Goal: Information Seeking & Learning: Learn about a topic

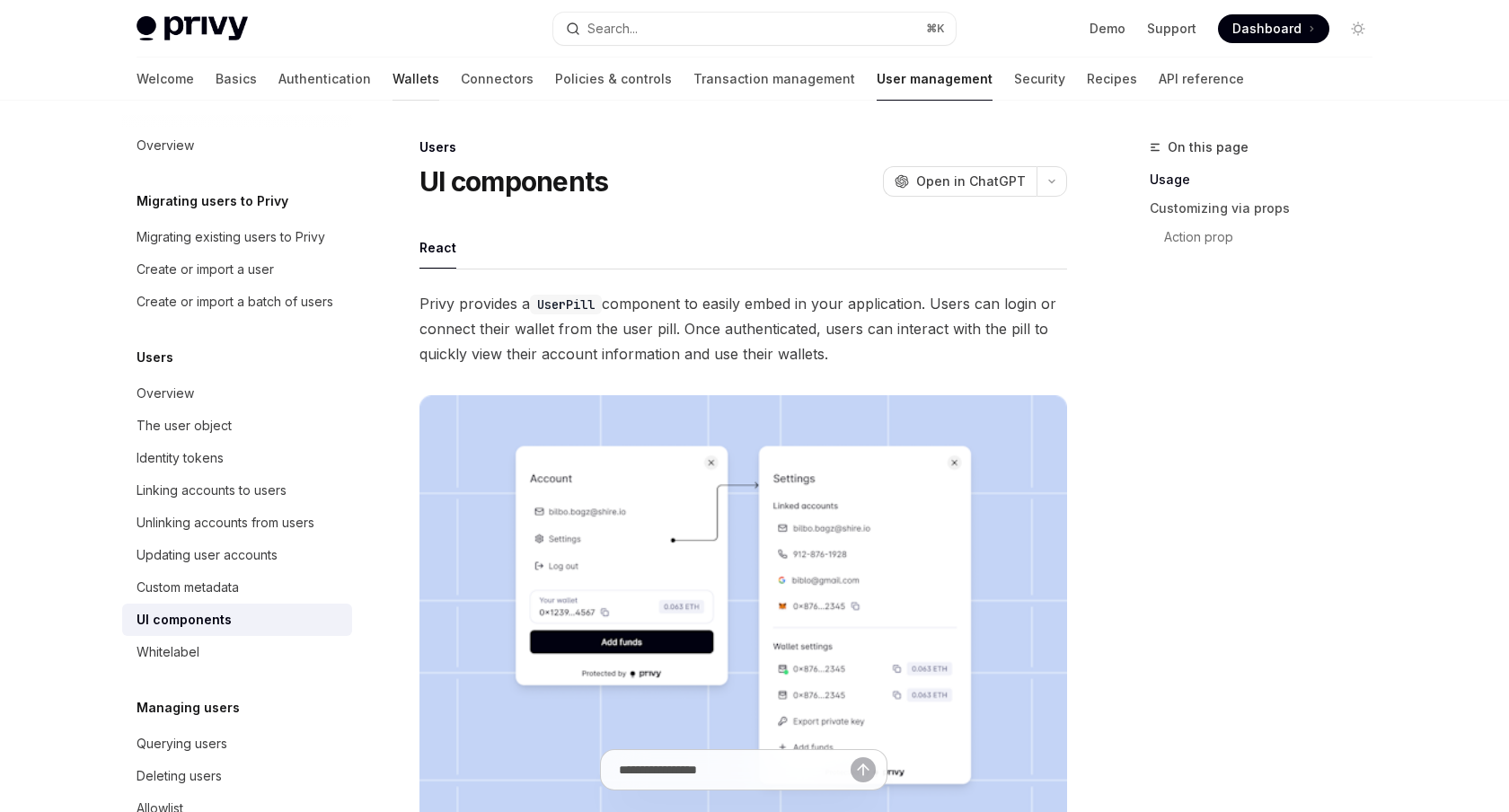
click at [392, 70] on link "Wallets" at bounding box center [415, 79] width 46 height 43
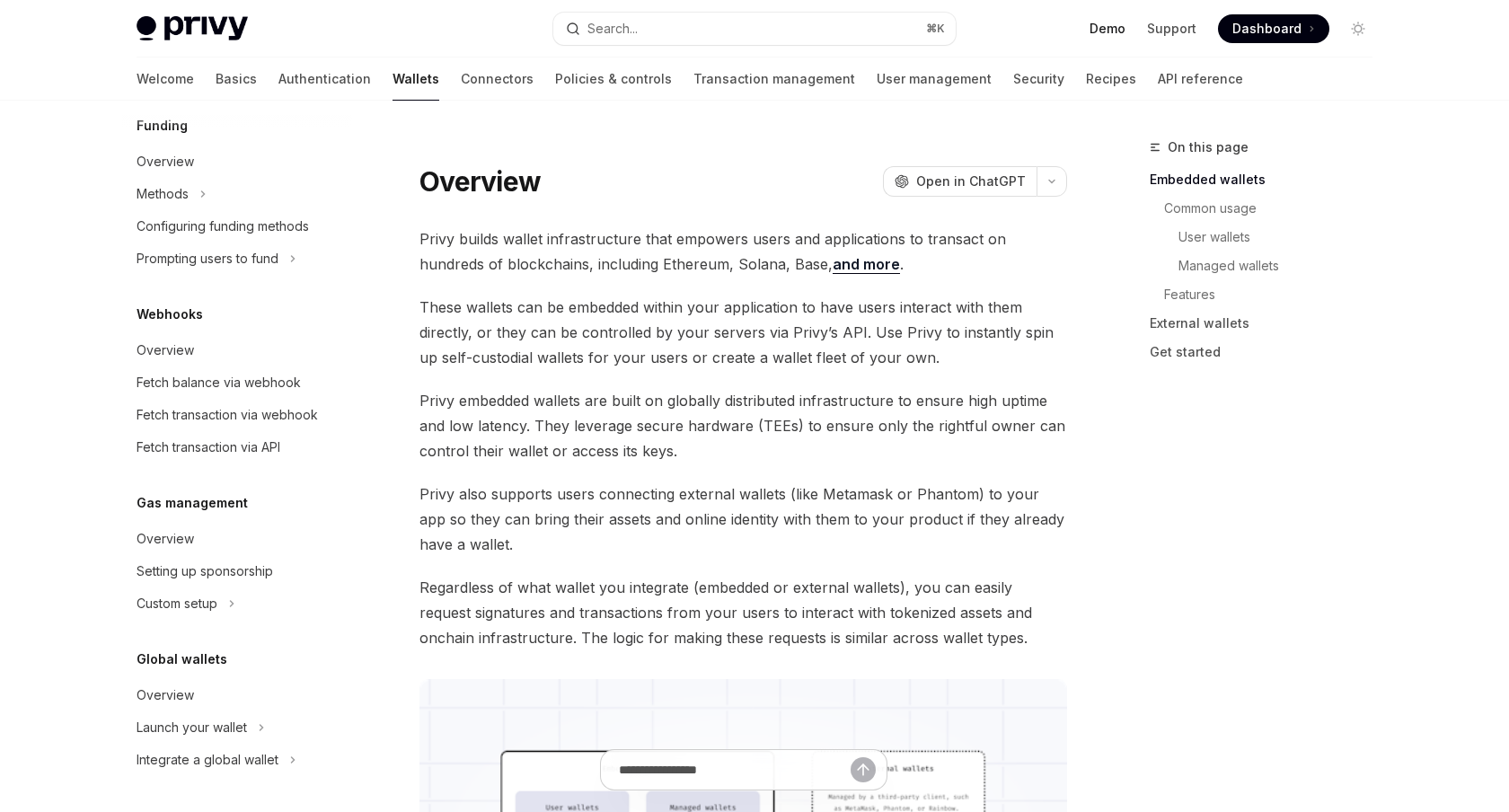
click at [1121, 30] on link "Demo" at bounding box center [1107, 28] width 36 height 18
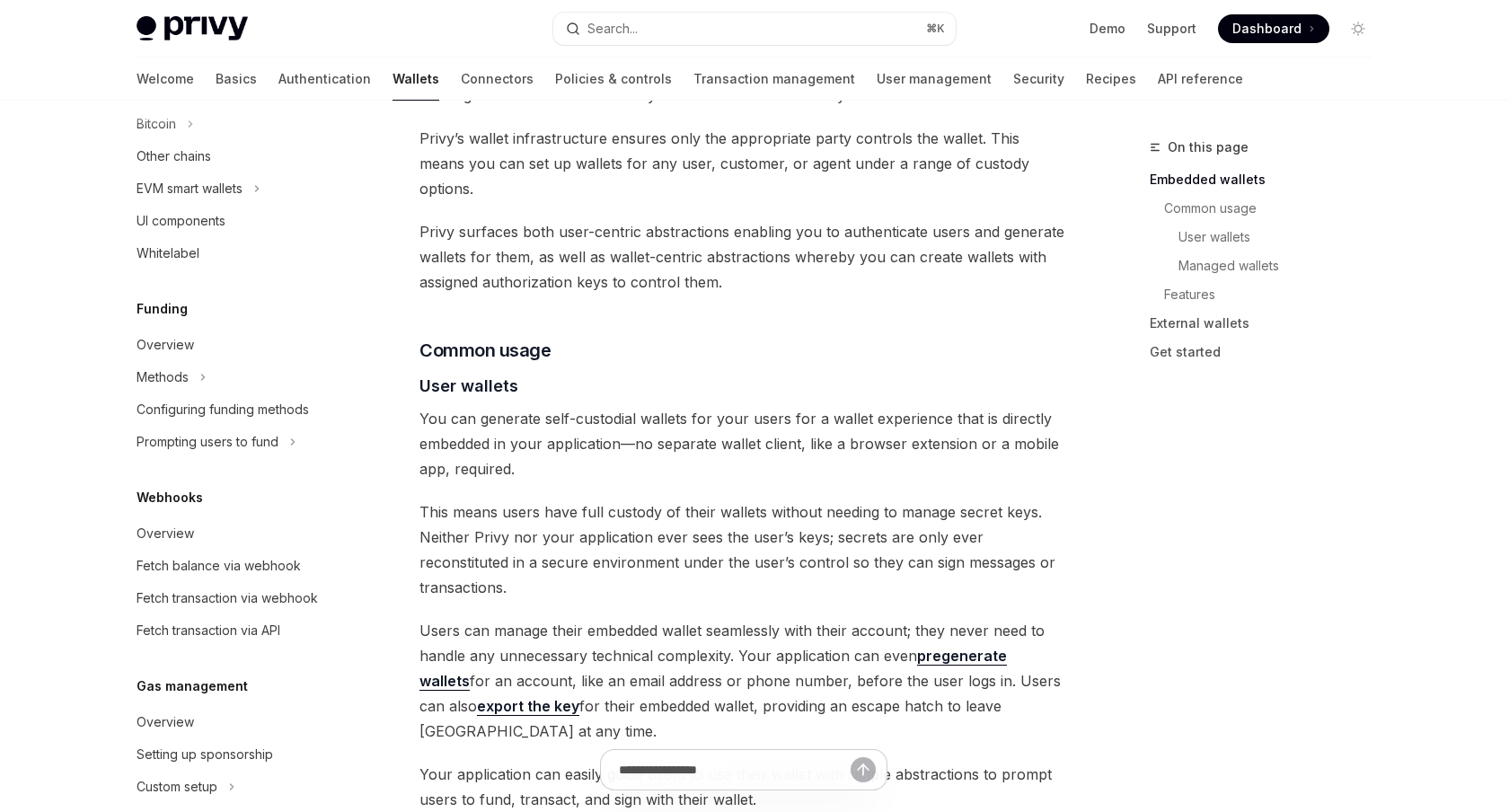
scroll to position [731, 0]
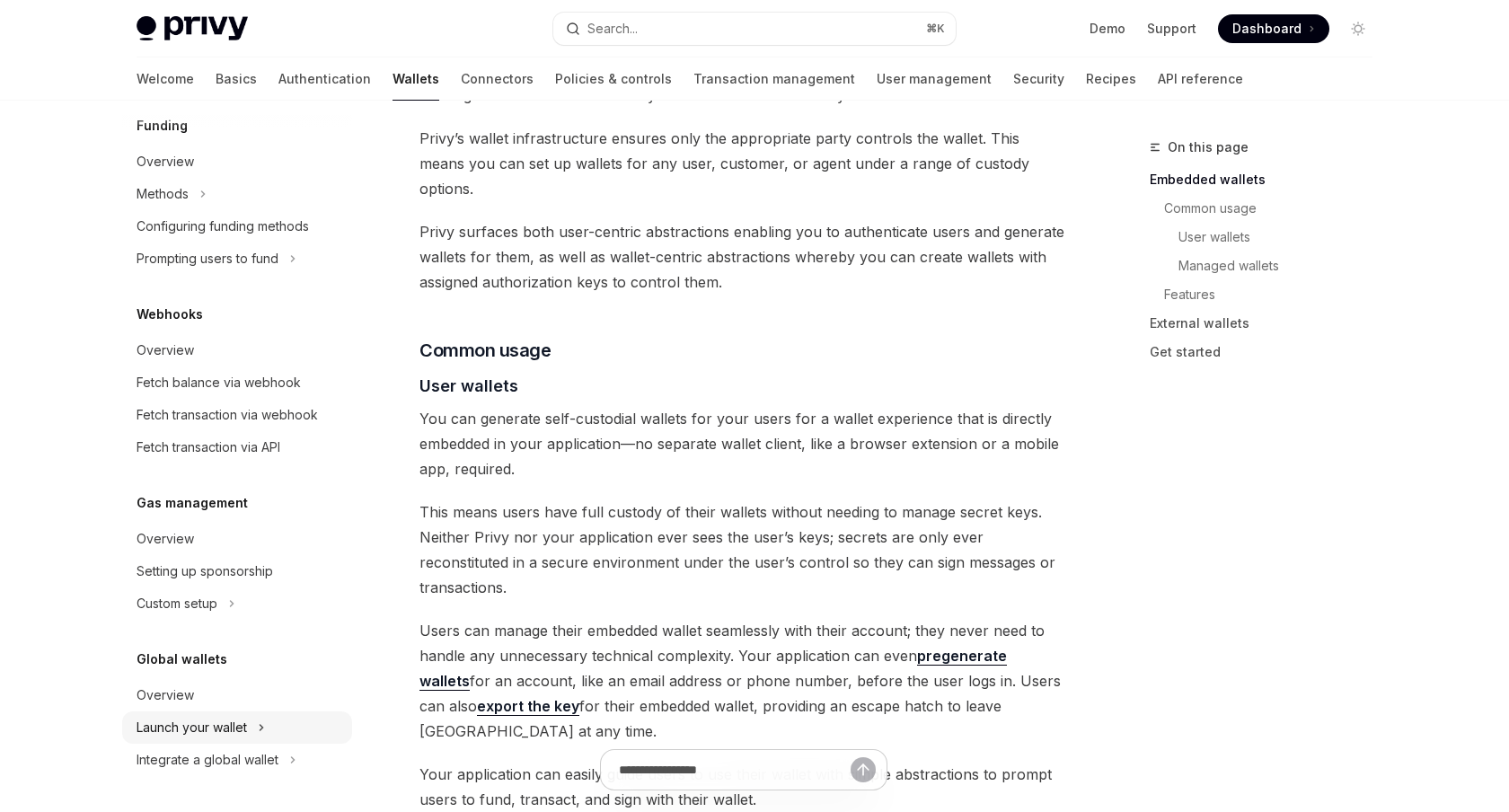
click at [203, 730] on div "Launch your wallet" at bounding box center [191, 727] width 111 height 21
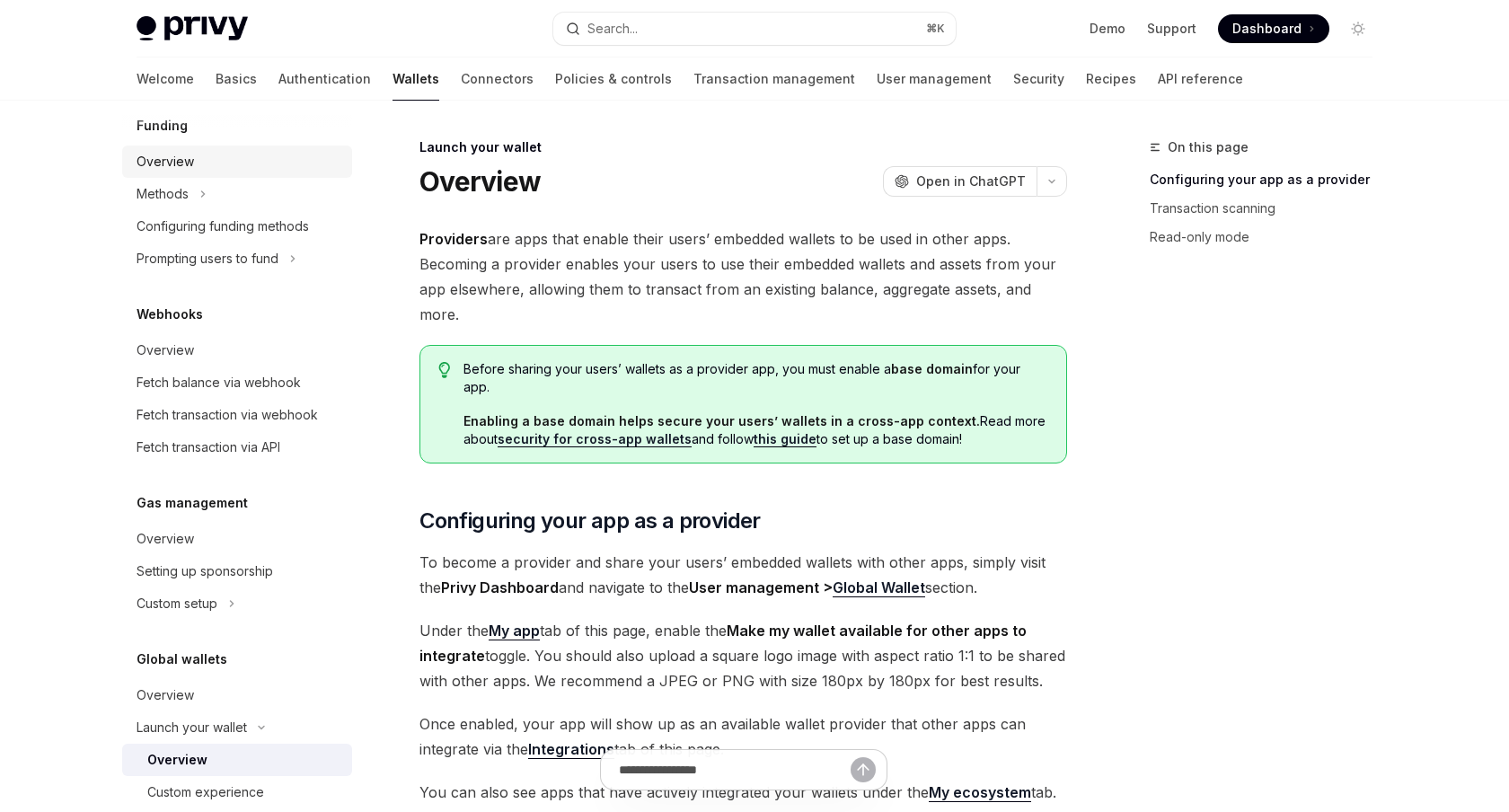
click at [187, 165] on div "Overview" at bounding box center [165, 161] width 58 height 21
type textarea "*"
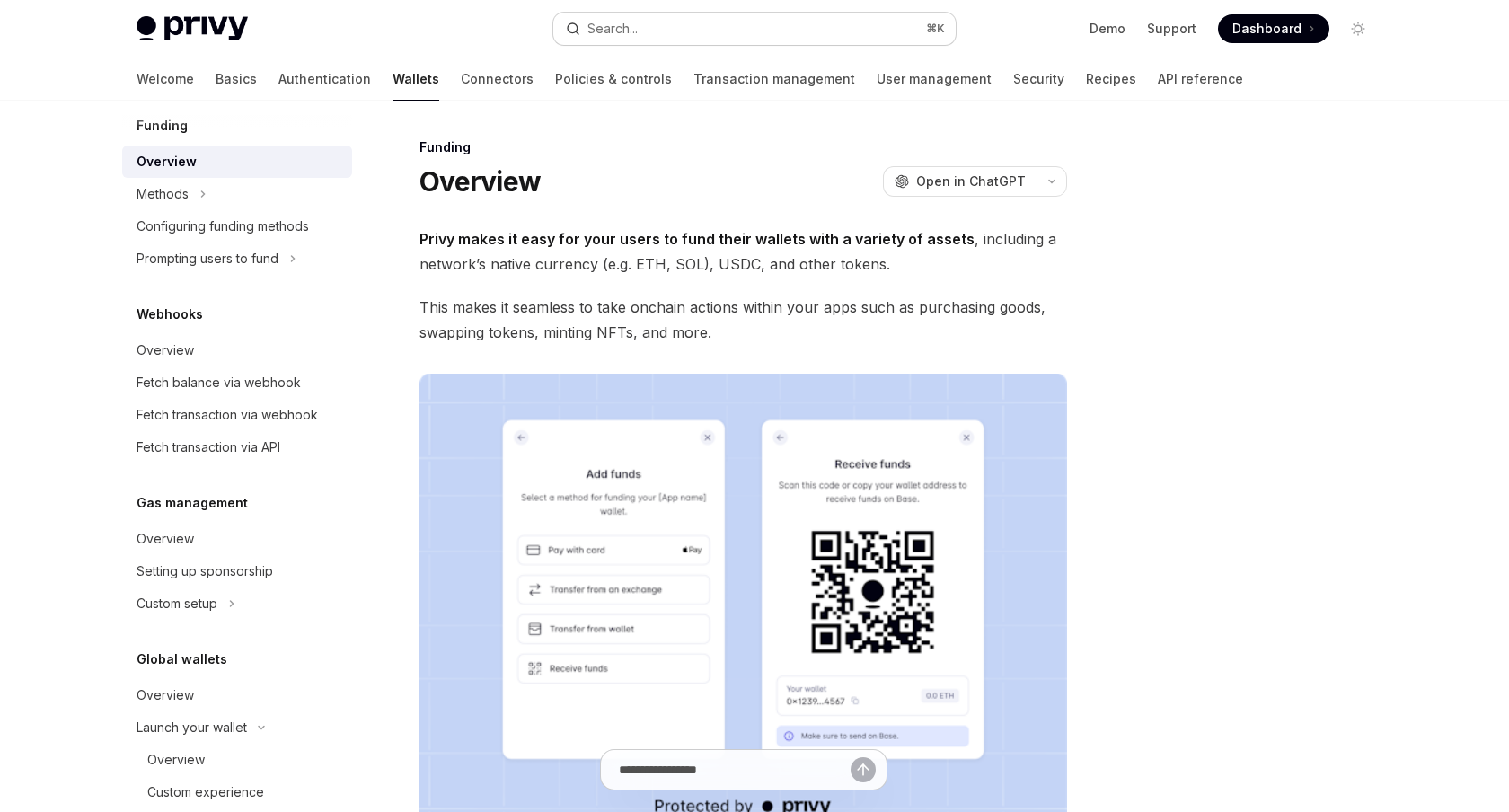
click at [725, 21] on button "Search... ⌘ K" at bounding box center [754, 29] width 402 height 33
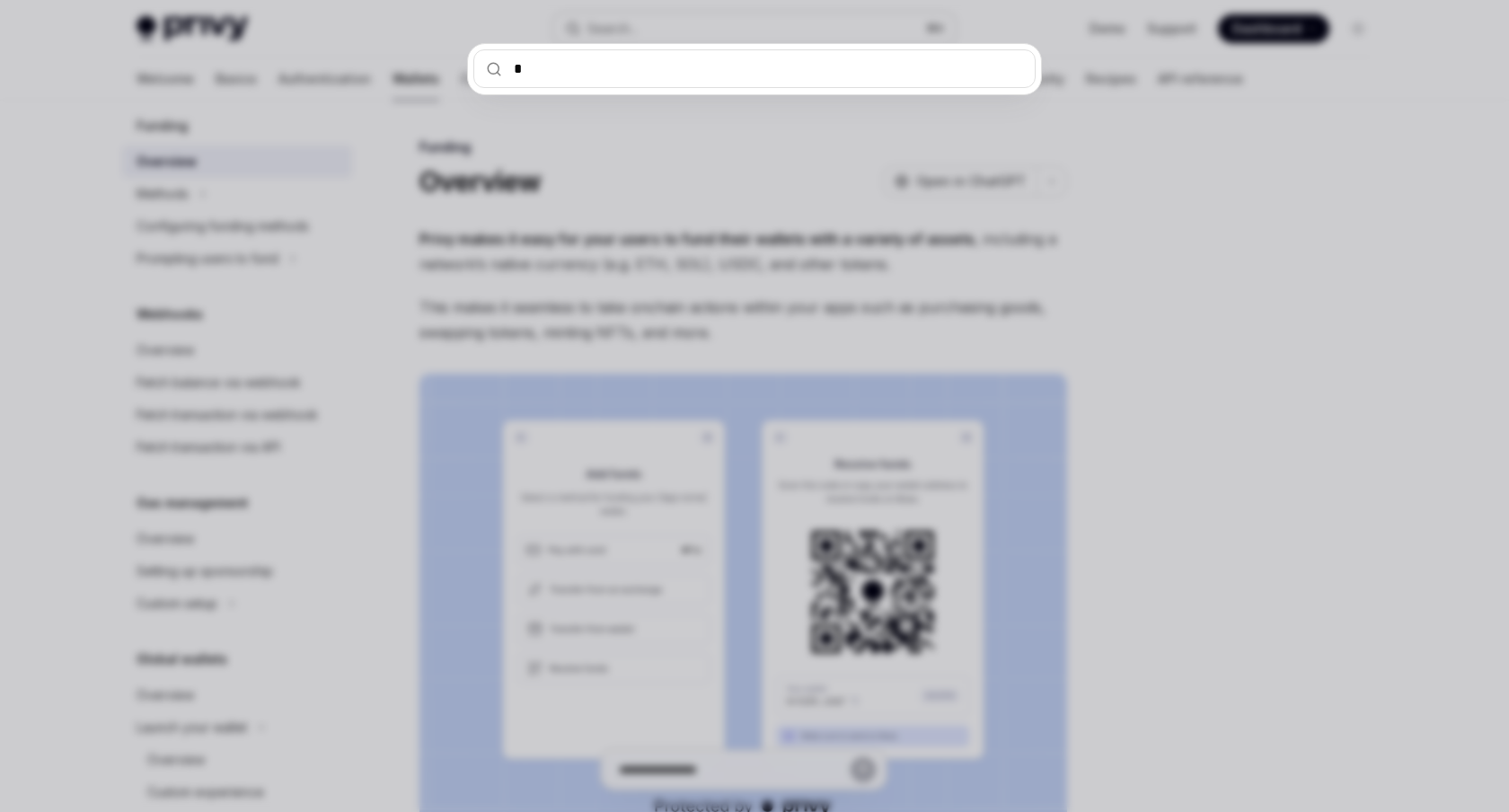
type input "**"
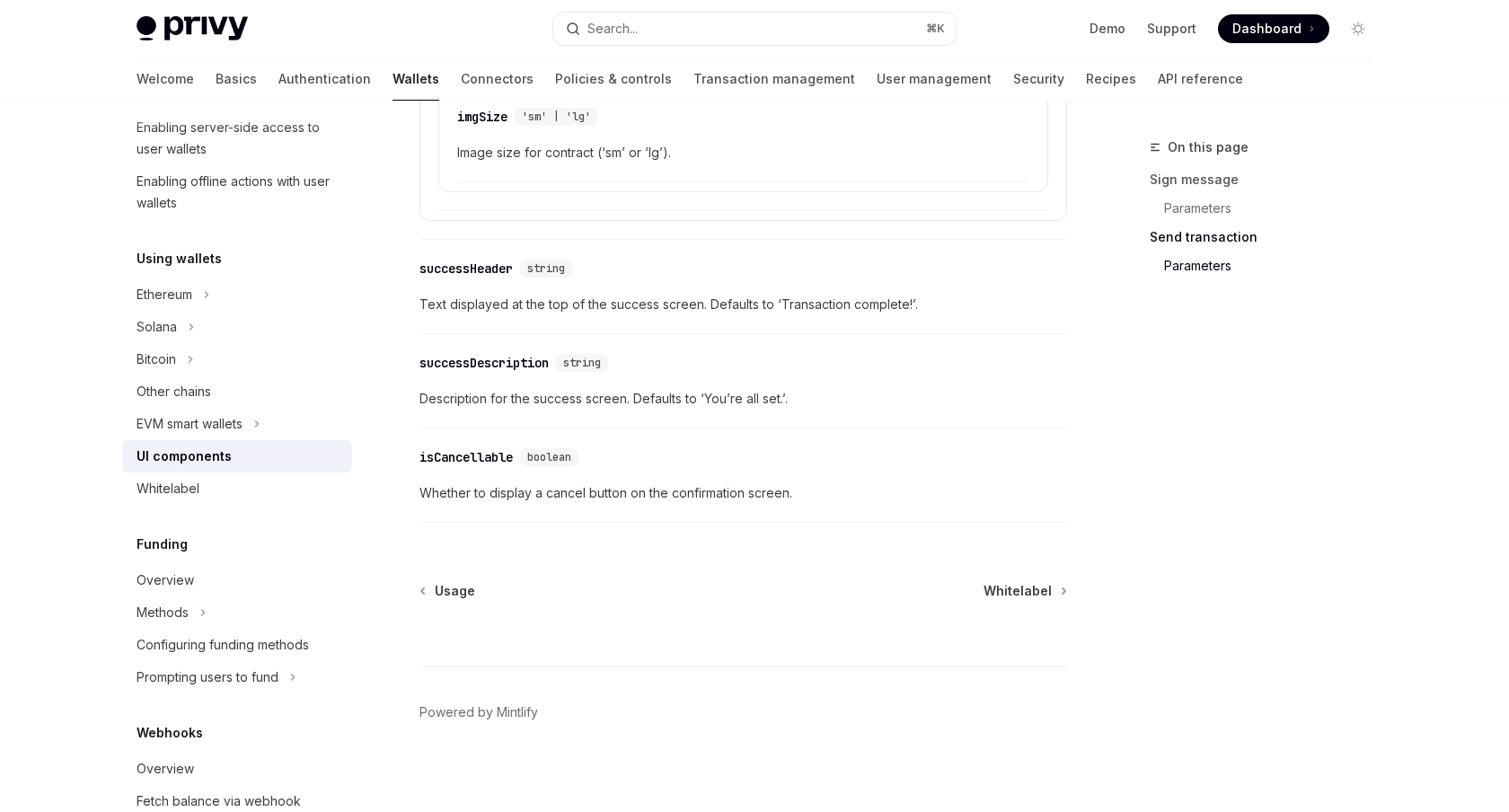
scroll to position [3242, 0]
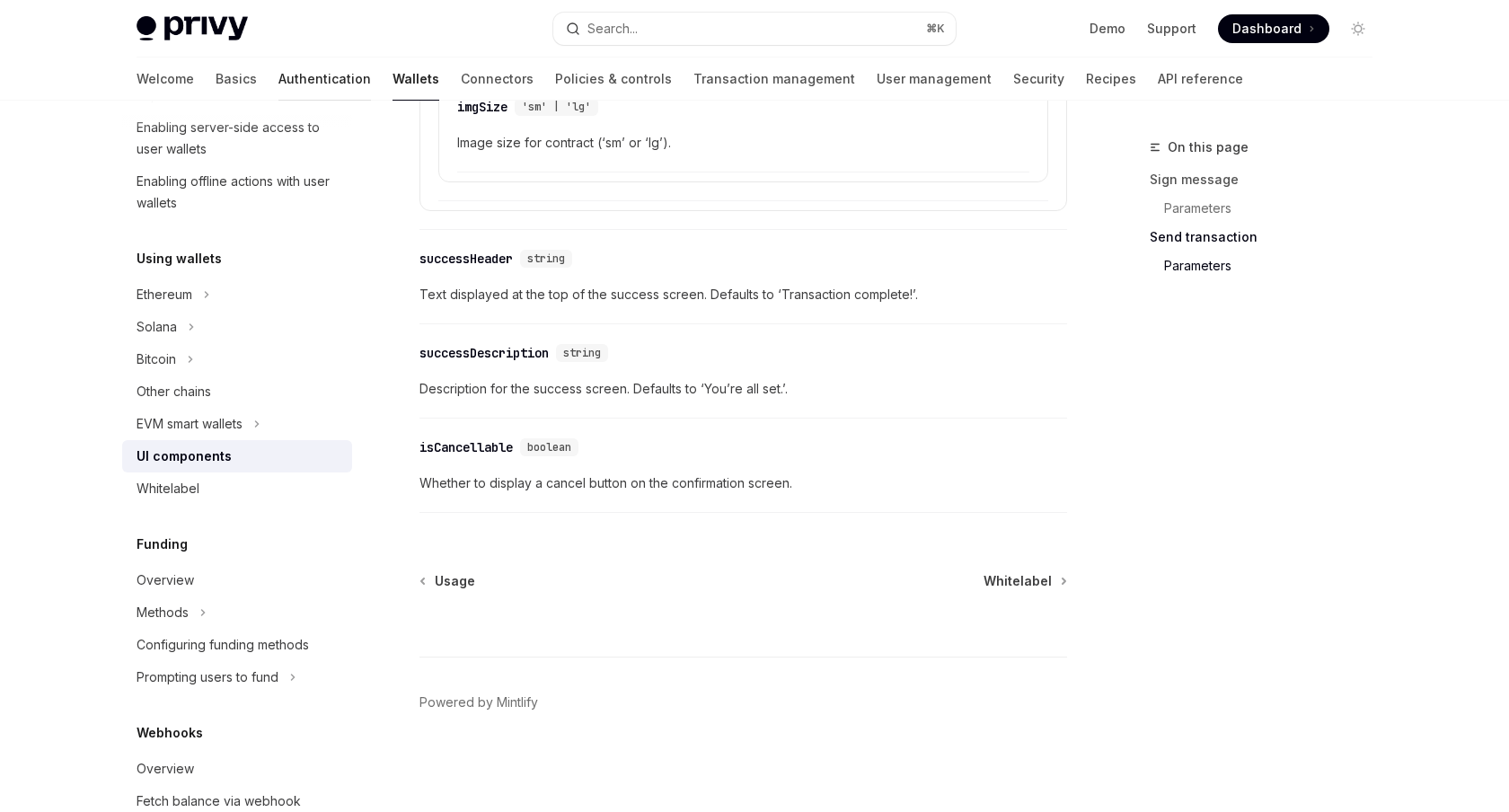
click at [279, 75] on link "Authentication" at bounding box center [325, 79] width 93 height 43
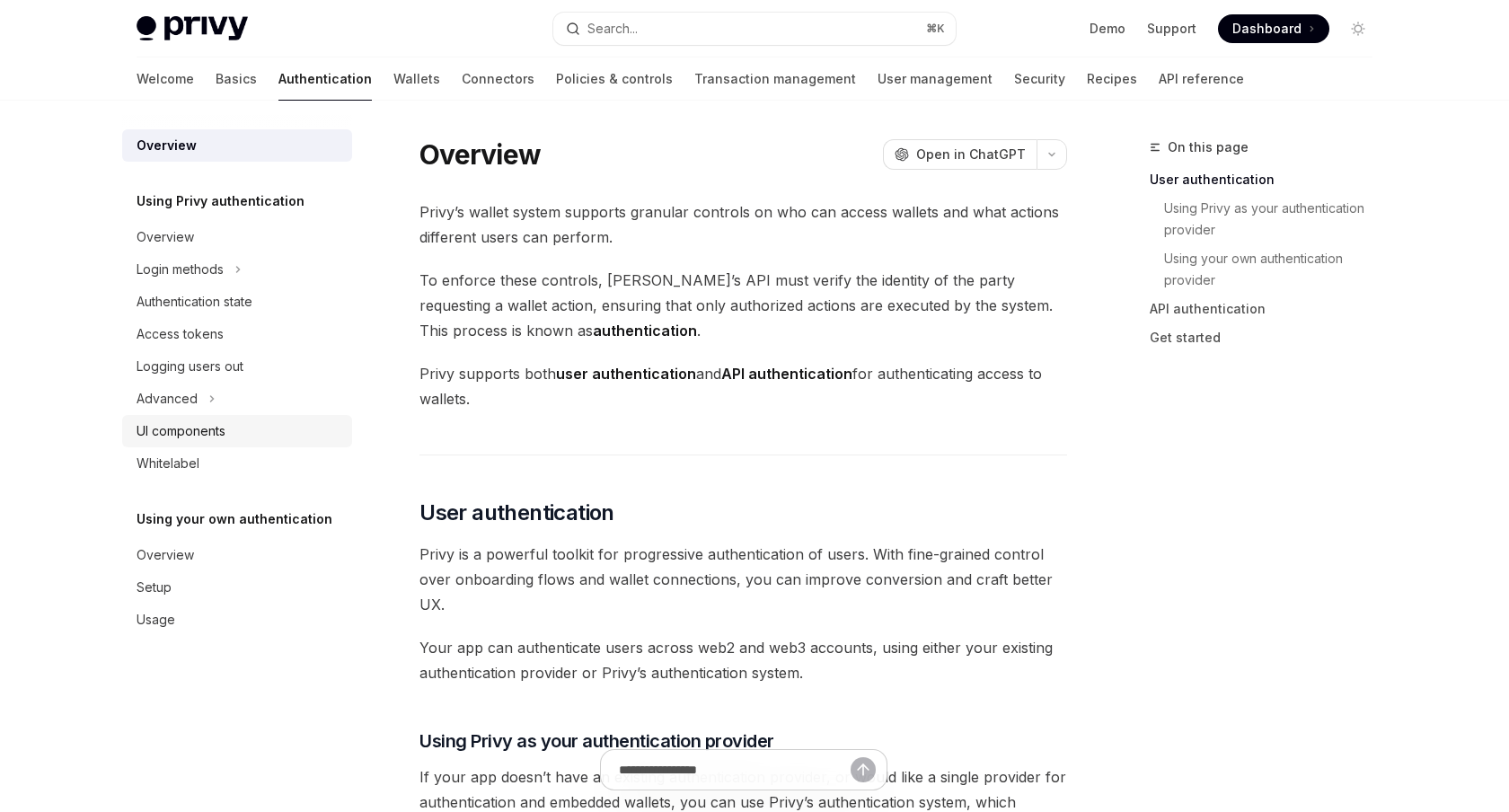
click at [260, 426] on div "UI components" at bounding box center [239, 430] width 204 height 21
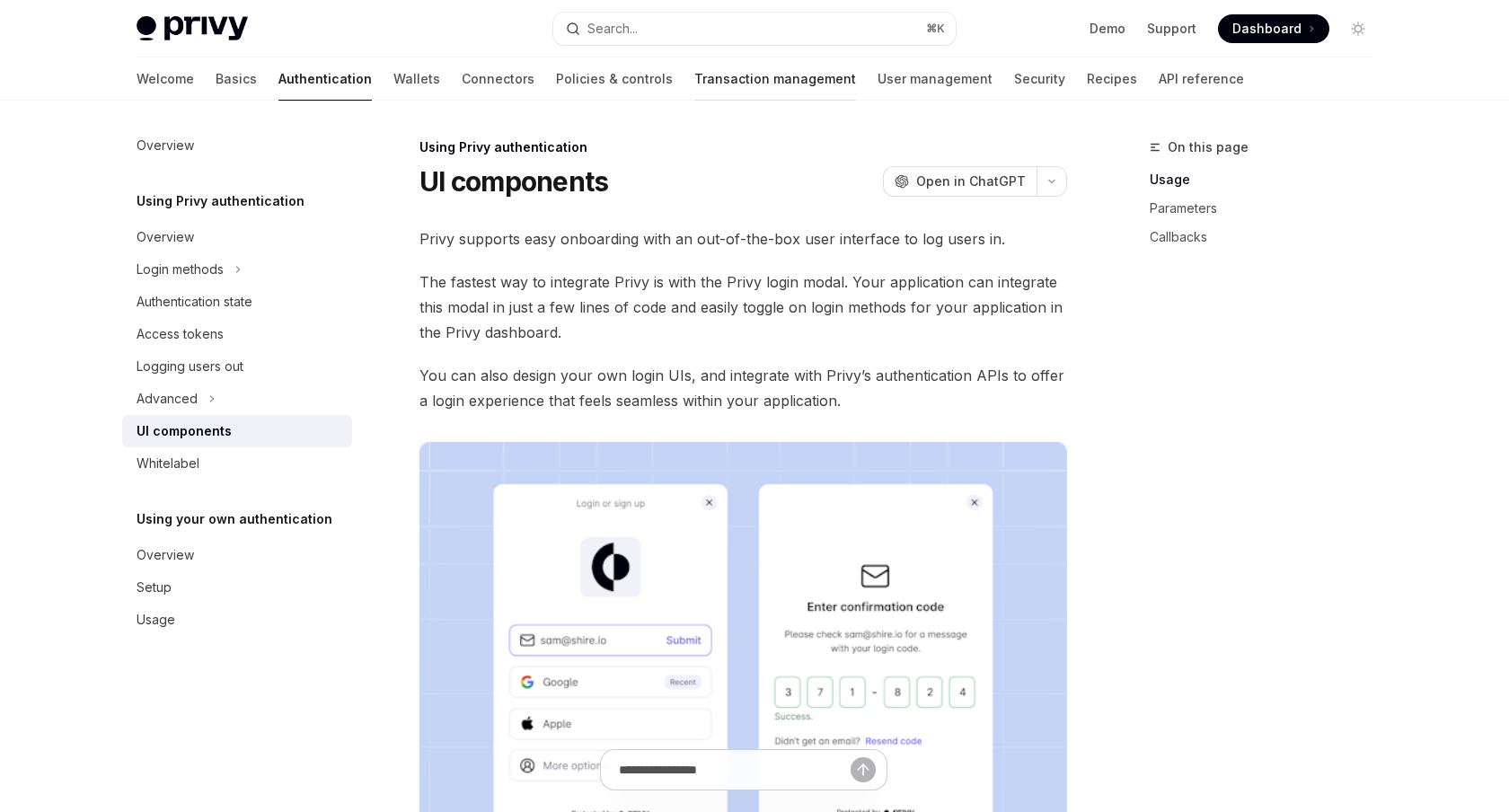
click at [694, 86] on link "Transaction management" at bounding box center [775, 79] width 162 height 43
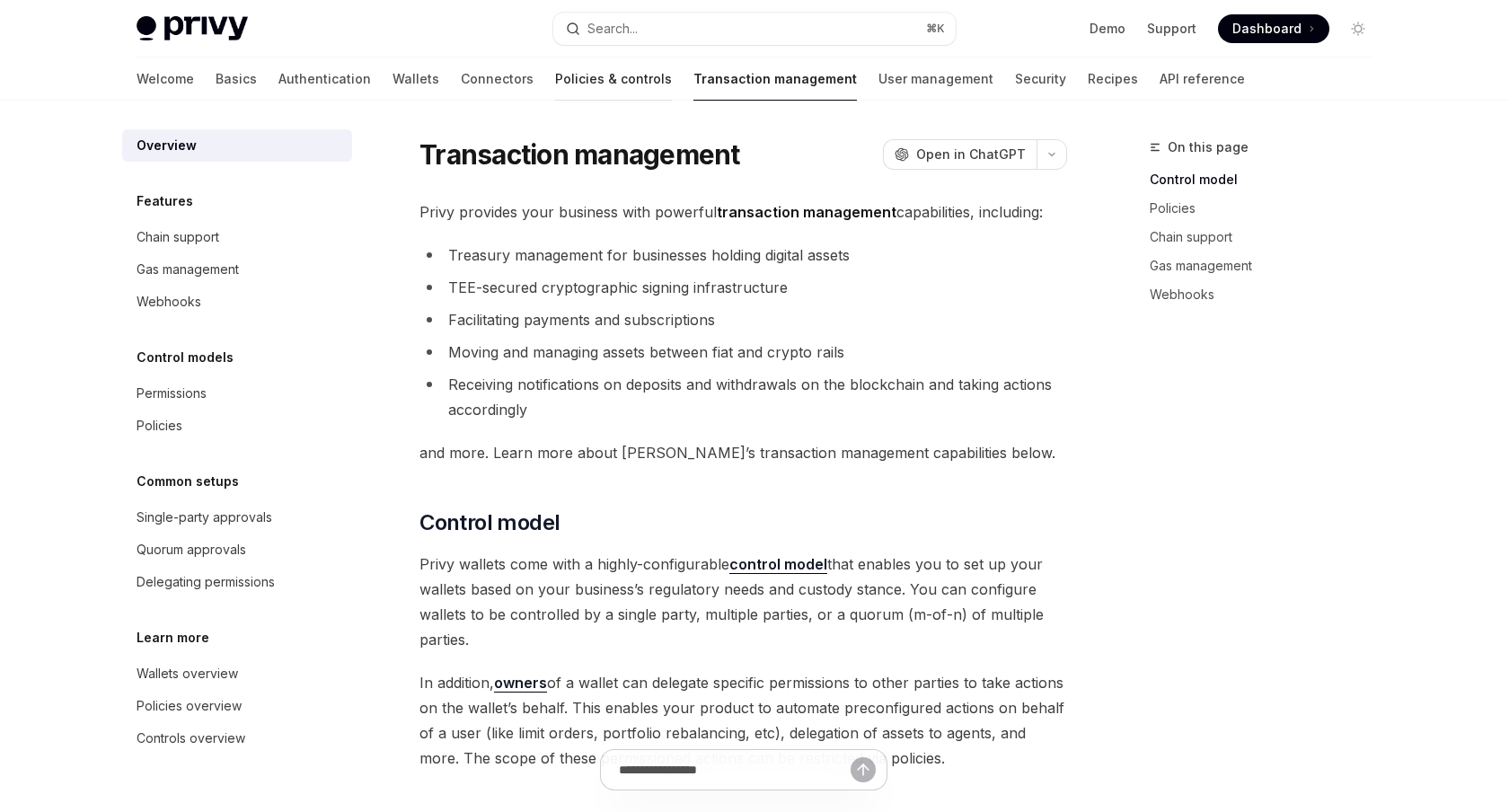
click at [558, 82] on link "Policies & controls" at bounding box center [613, 79] width 117 height 43
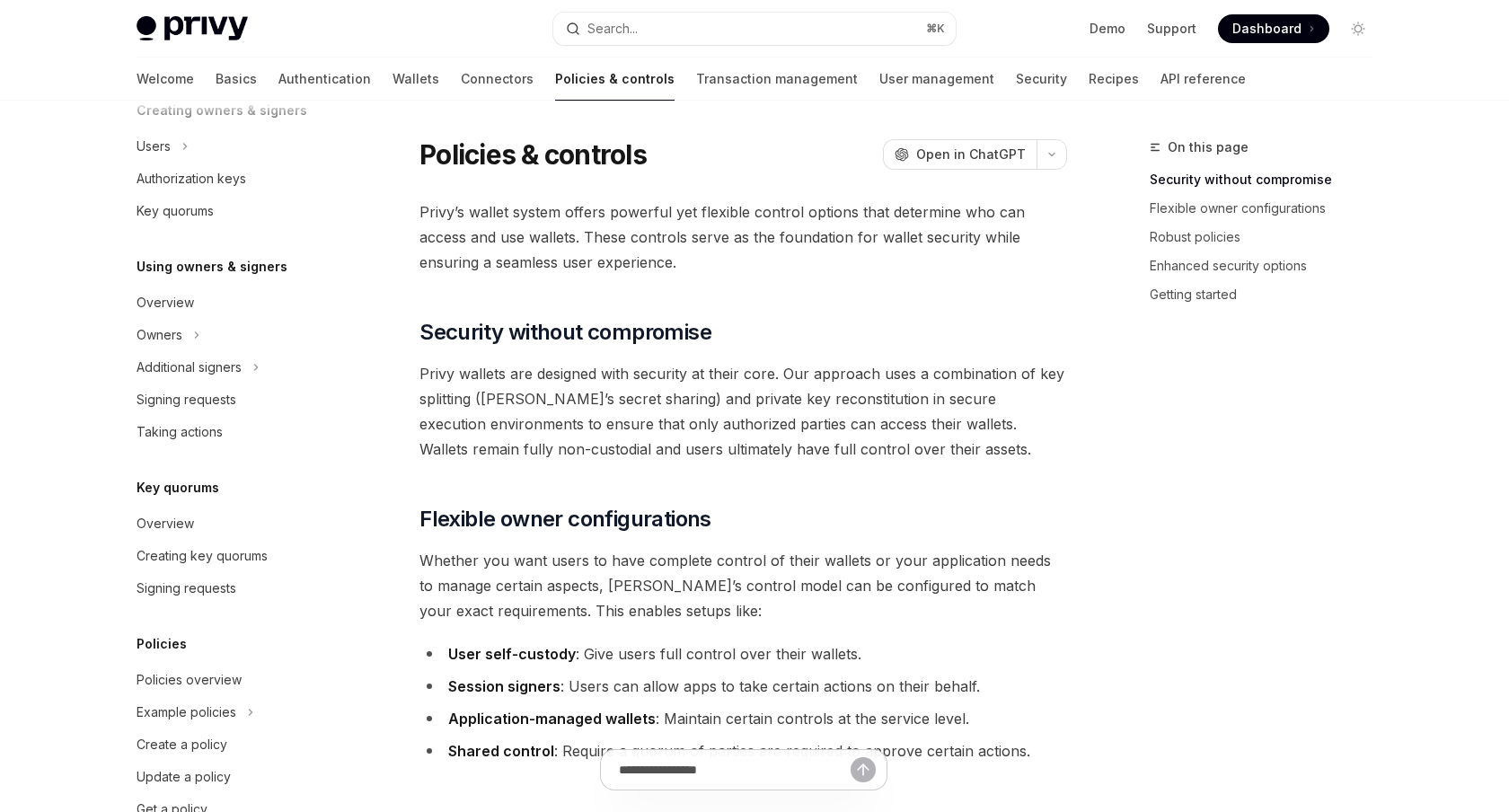
scroll to position [404, 0]
click at [1088, 84] on link "Recipes" at bounding box center [1113, 79] width 50 height 43
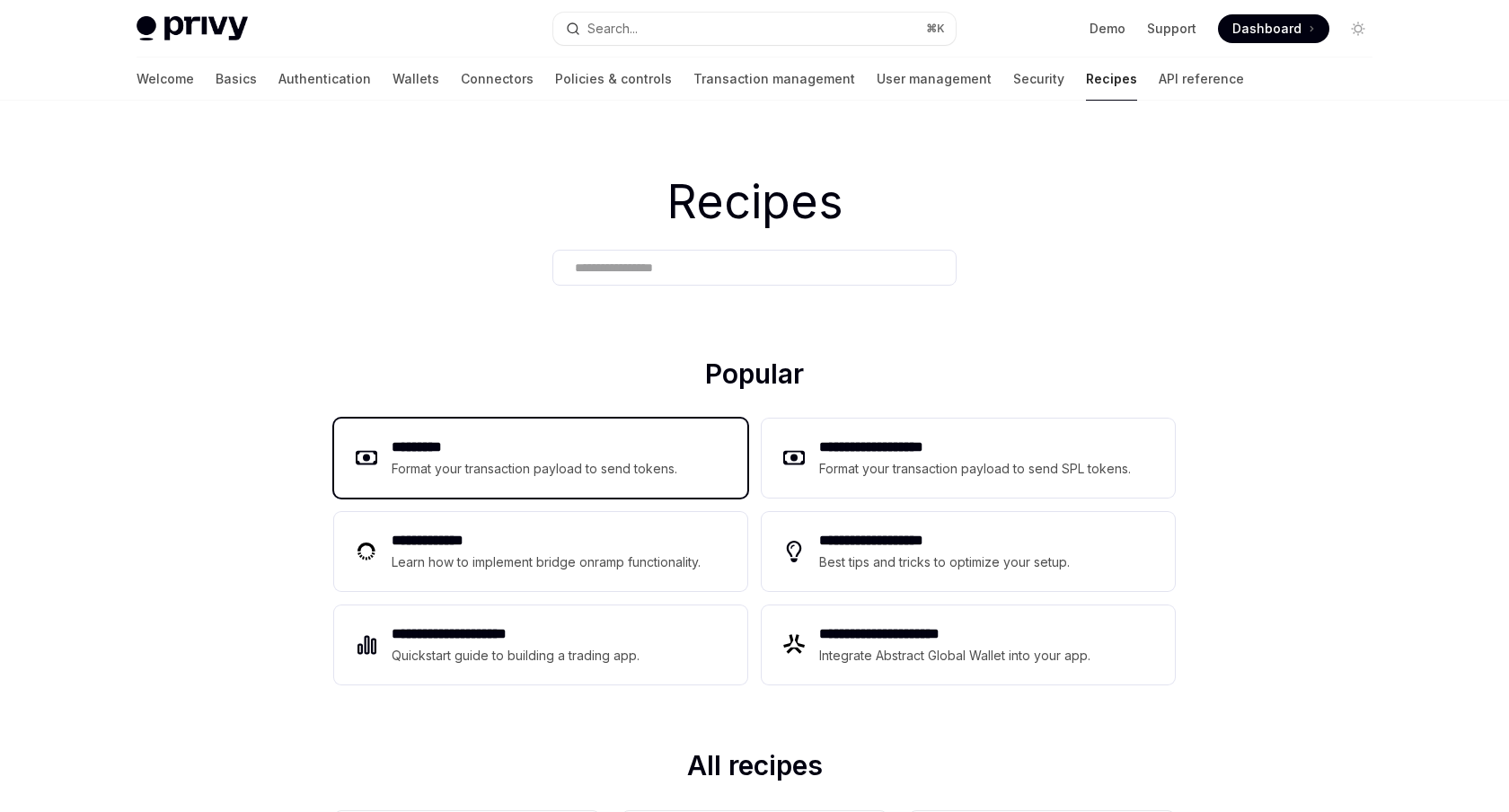
click at [636, 432] on div "********* Format your transaction payload to send tokens." at bounding box center [541, 457] width 413 height 79
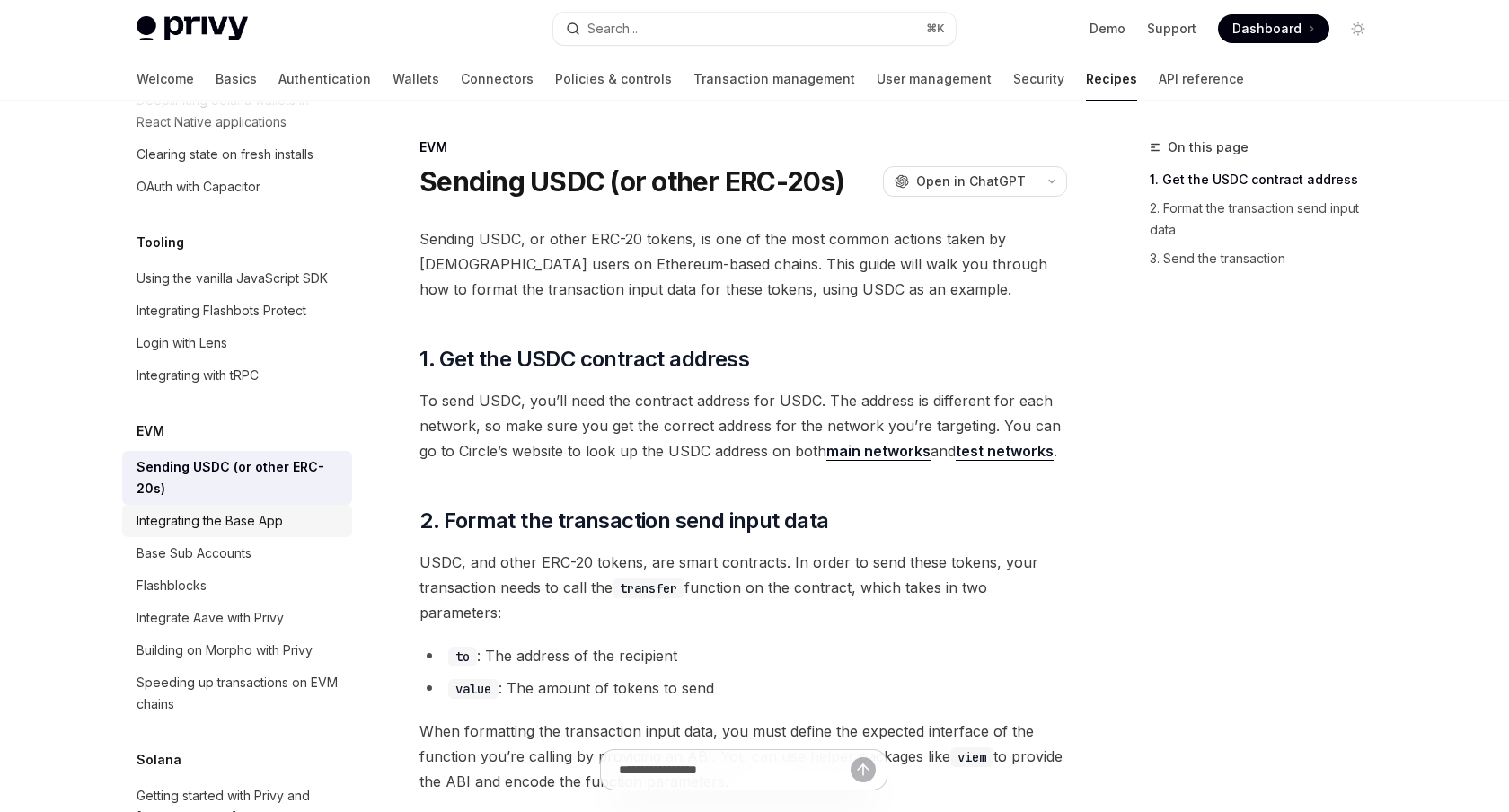
click at [275, 504] on link "Integrating the Base App" at bounding box center [236, 520] width 230 height 33
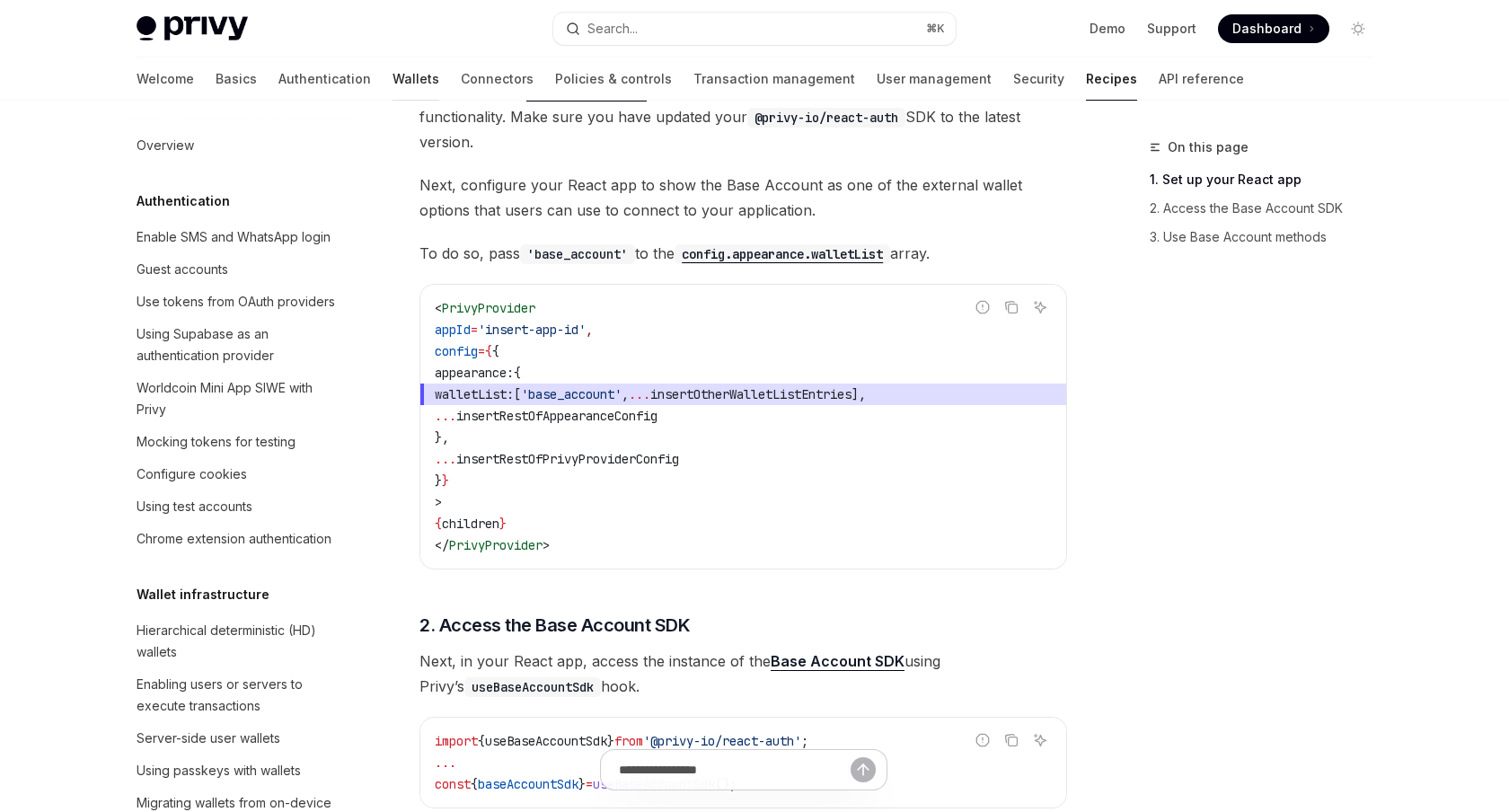
click at [392, 85] on link "Wallets" at bounding box center [415, 79] width 46 height 43
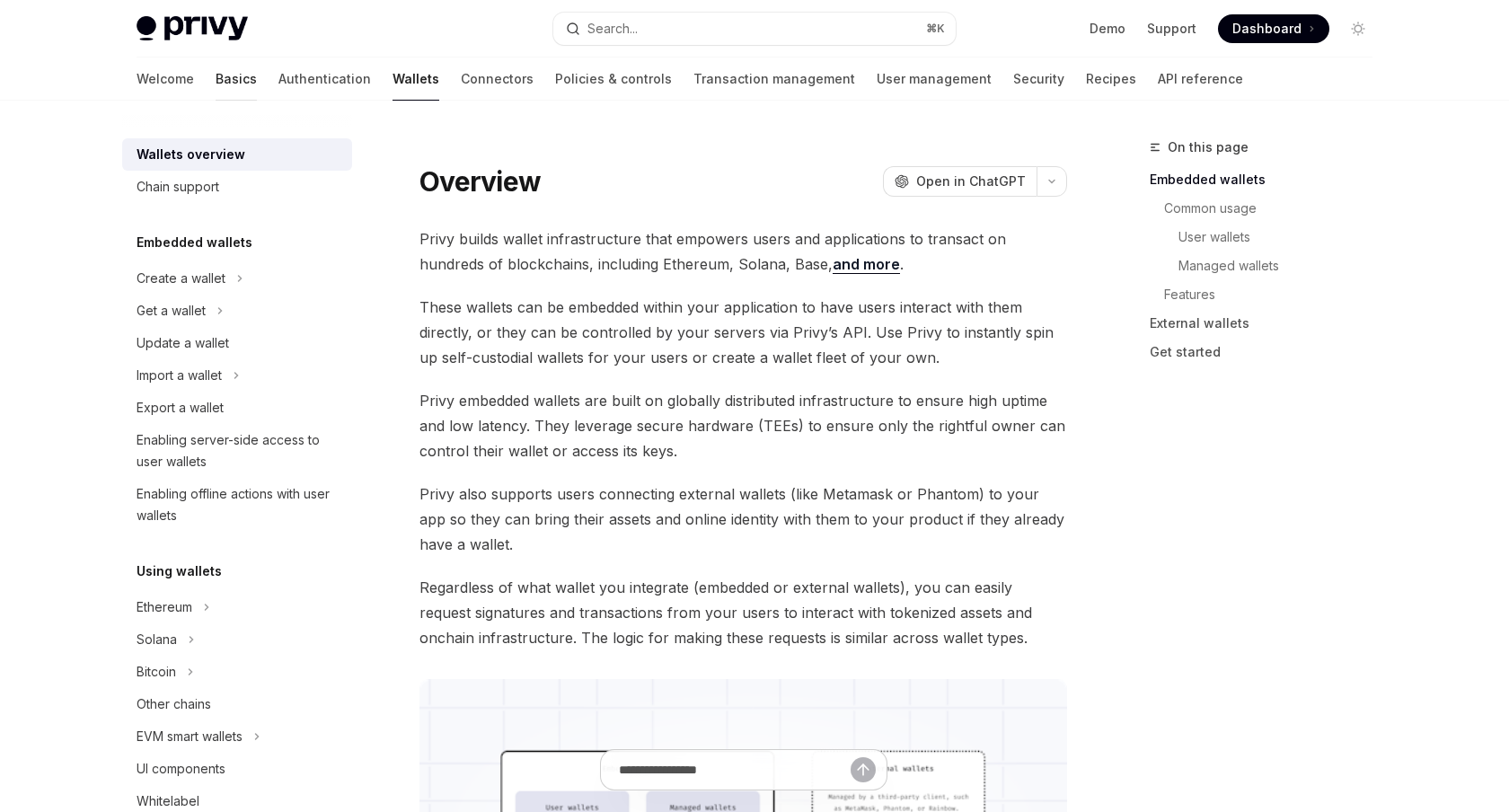
click at [216, 81] on link "Basics" at bounding box center [236, 79] width 41 height 43
type textarea "*"
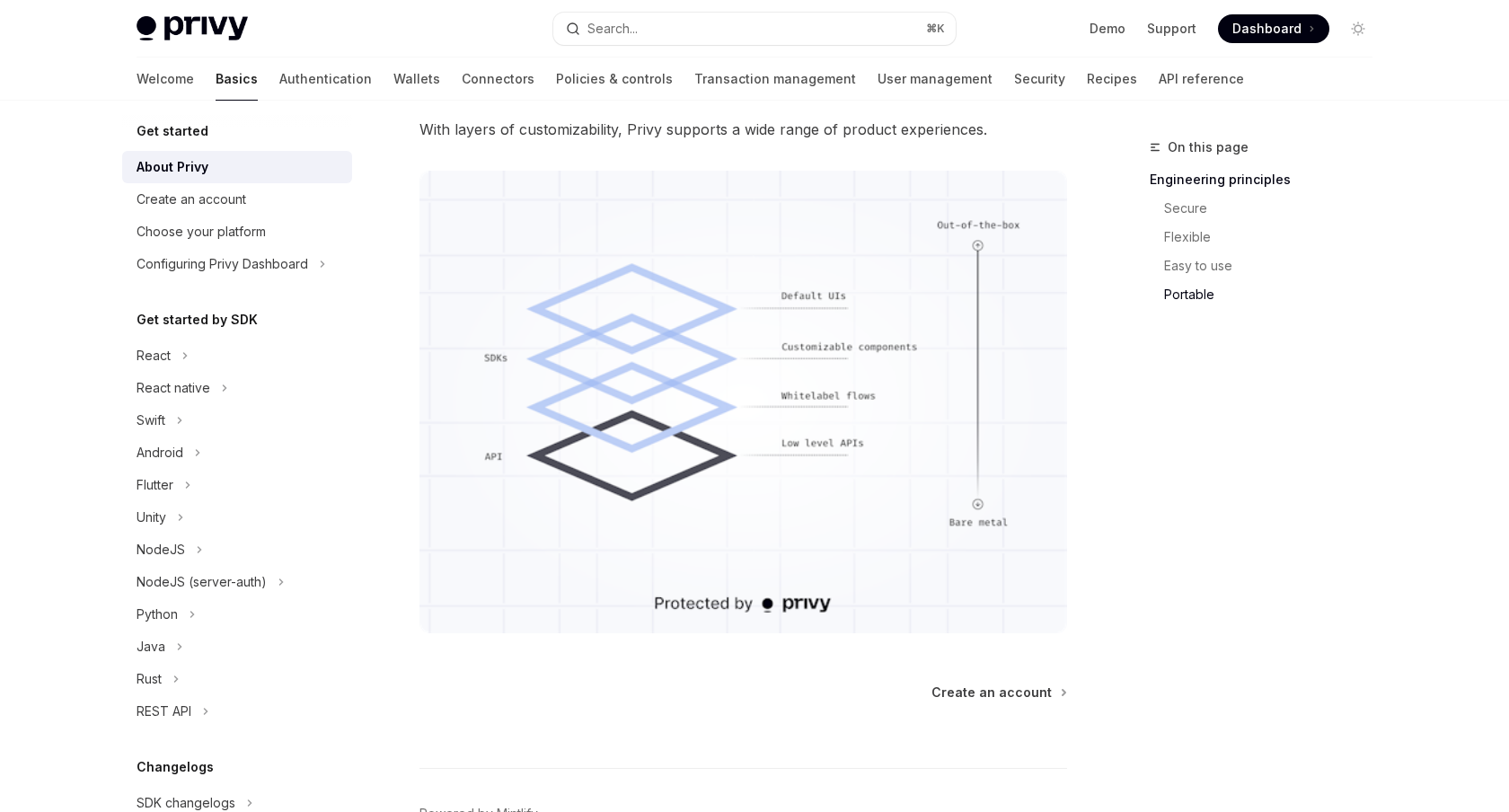
scroll to position [1448, 0]
